Goal: Information Seeking & Learning: Understand process/instructions

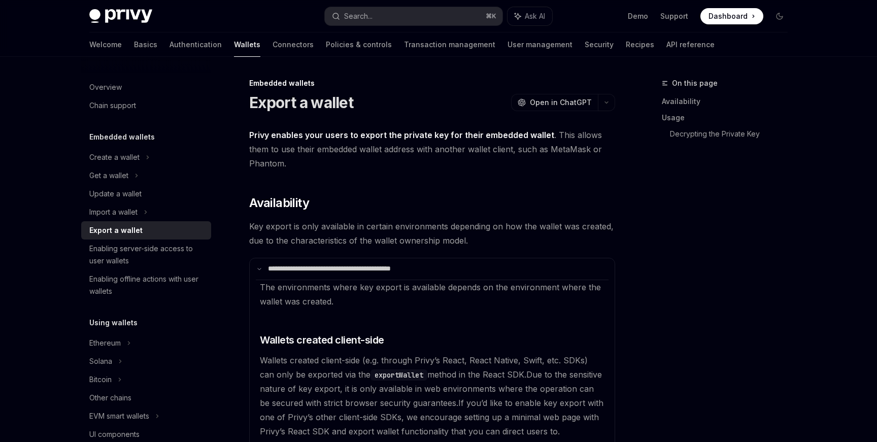
scroll to position [454, 0]
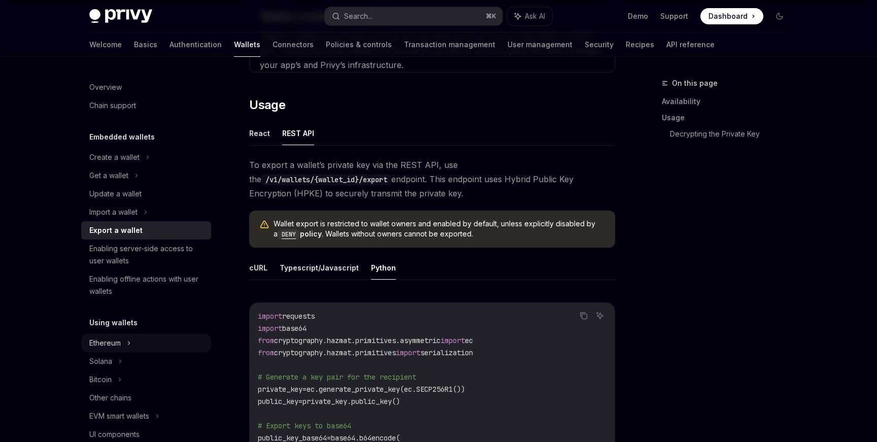
click at [106, 163] on div "Ethereum" at bounding box center [114, 157] width 50 height 12
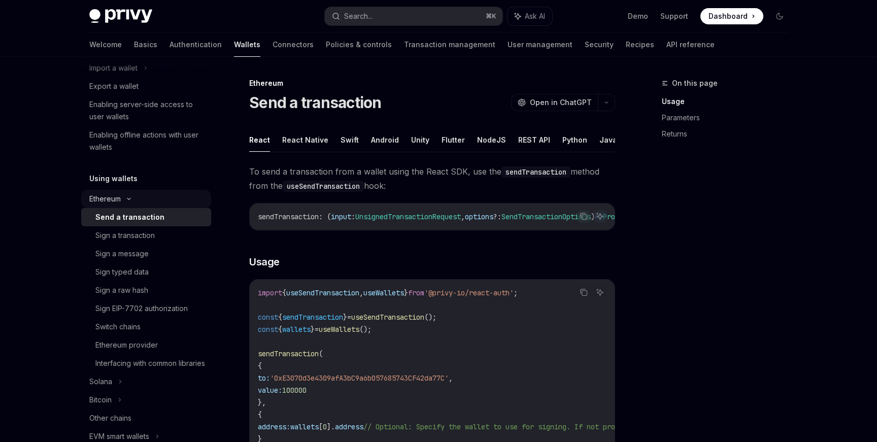
scroll to position [149, 0]
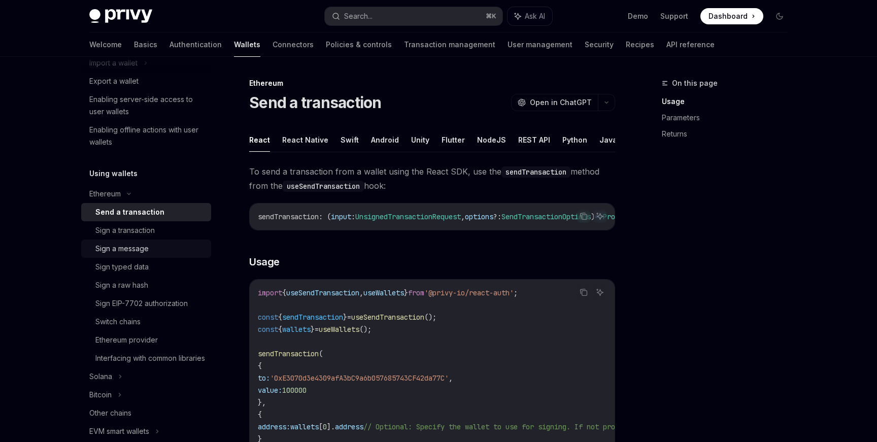
click at [148, 245] on div "Sign a message" at bounding box center [150, 249] width 110 height 12
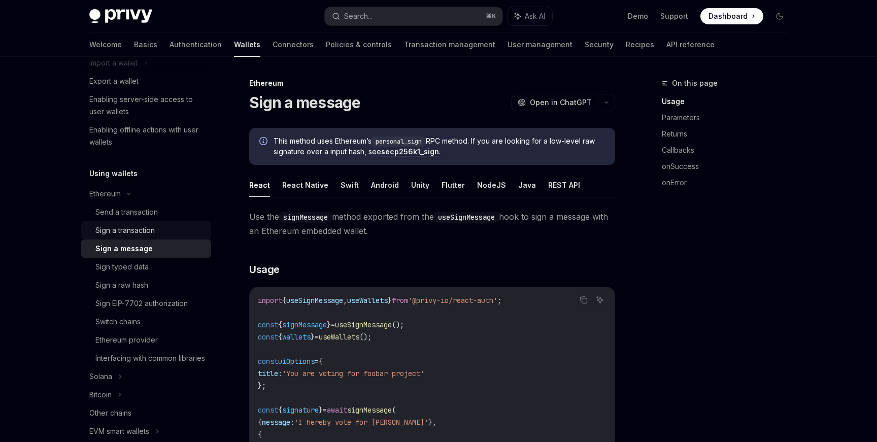
click at [148, 233] on div "Sign a transaction" at bounding box center [124, 230] width 59 height 12
type textarea "*"
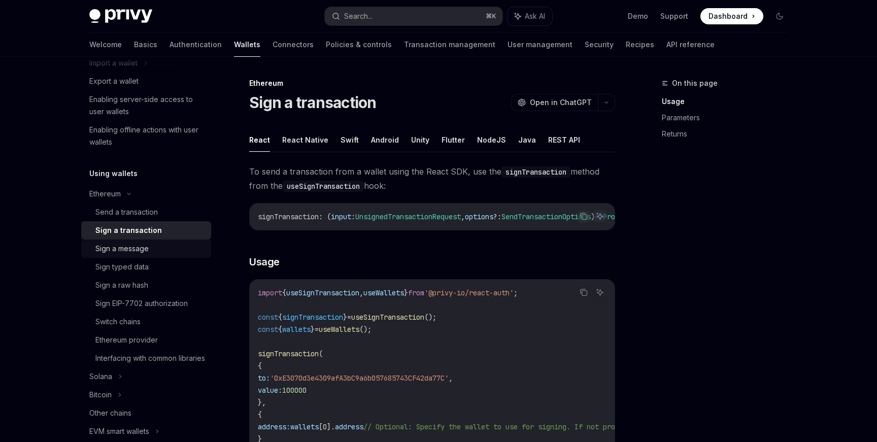
click at [146, 251] on div "Sign a message" at bounding box center [121, 249] width 53 height 12
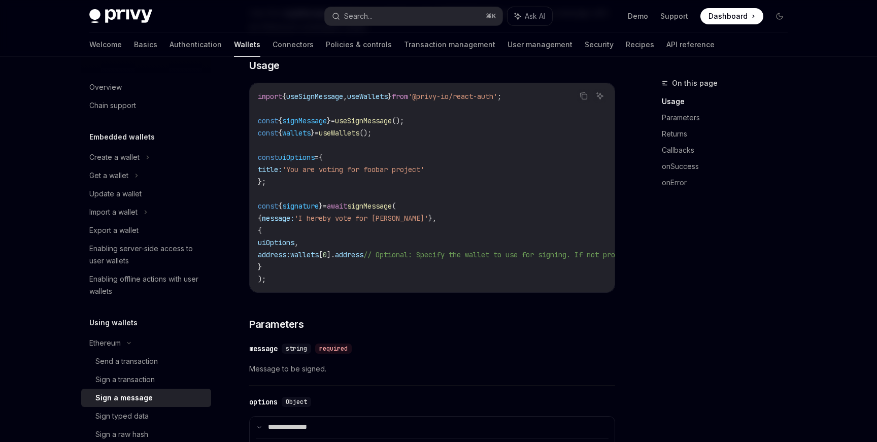
scroll to position [205, 0]
click at [136, 375] on div "Sign a transaction" at bounding box center [124, 380] width 59 height 12
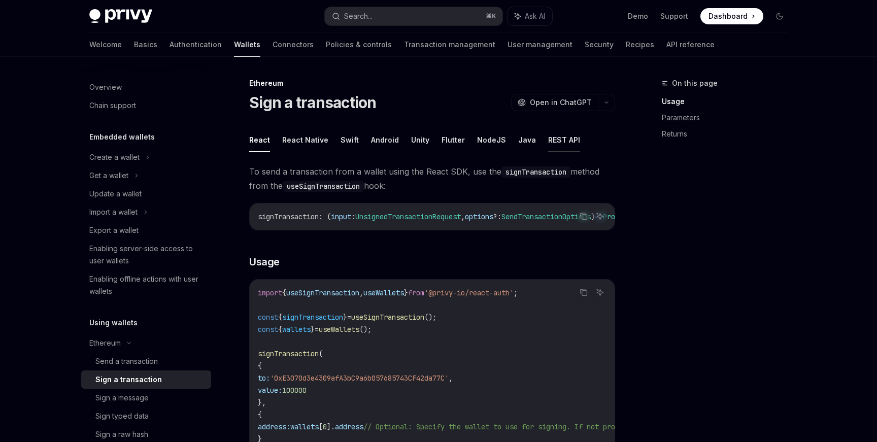
click at [548, 140] on button "REST API" at bounding box center [564, 140] width 32 height 24
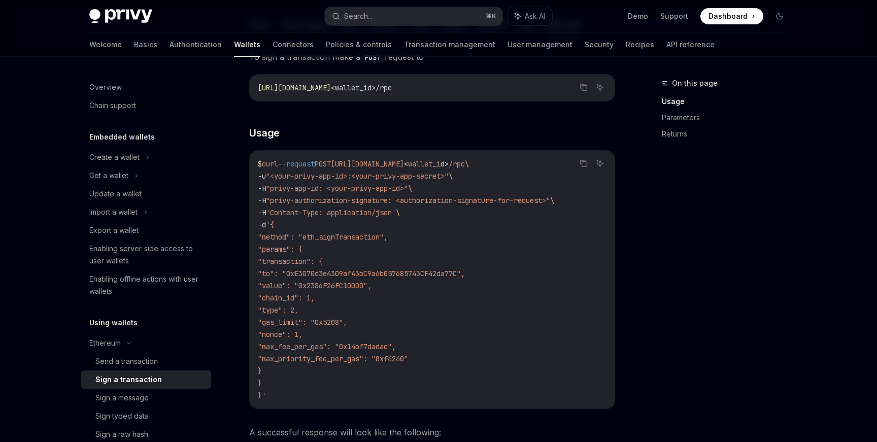
scroll to position [155, 0]
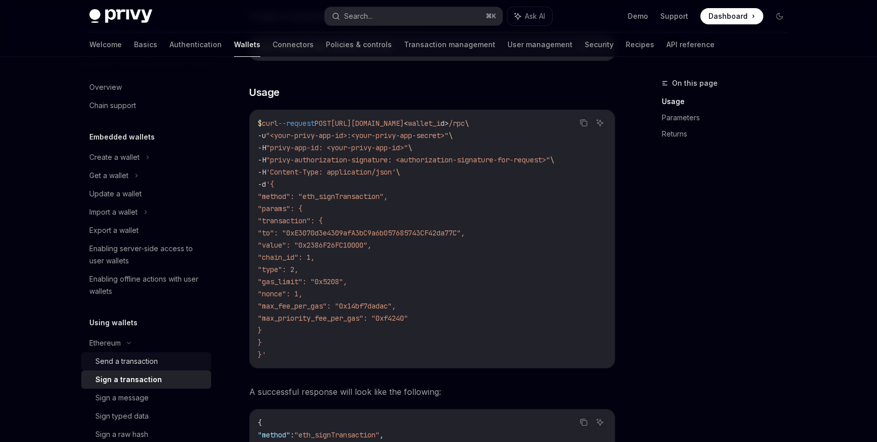
click at [117, 364] on div "Send a transaction" at bounding box center [126, 361] width 62 height 12
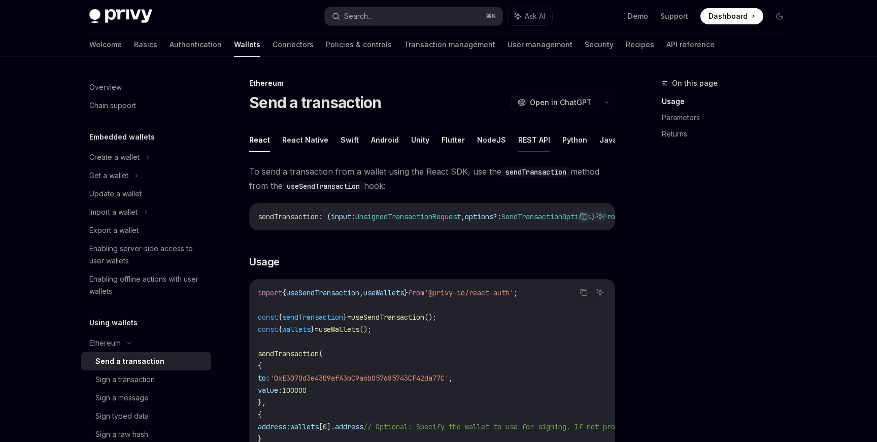
click at [518, 140] on button "REST API" at bounding box center [534, 140] width 32 height 24
type textarea "*"
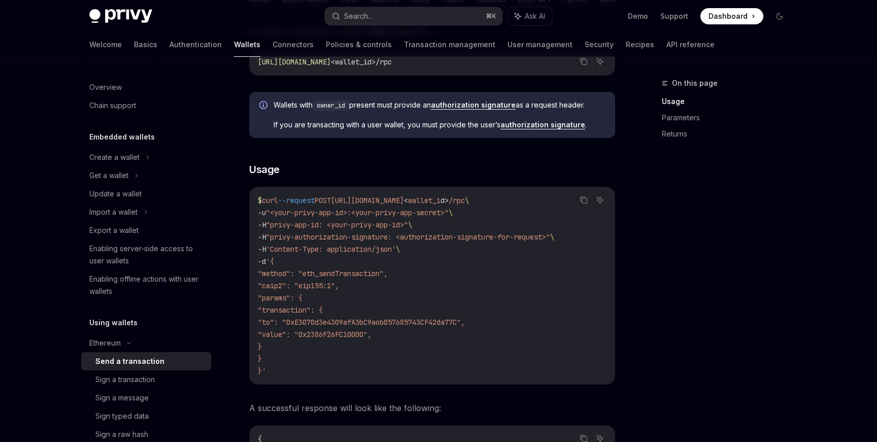
scroll to position [145, 0]
